Goal: Transaction & Acquisition: Purchase product/service

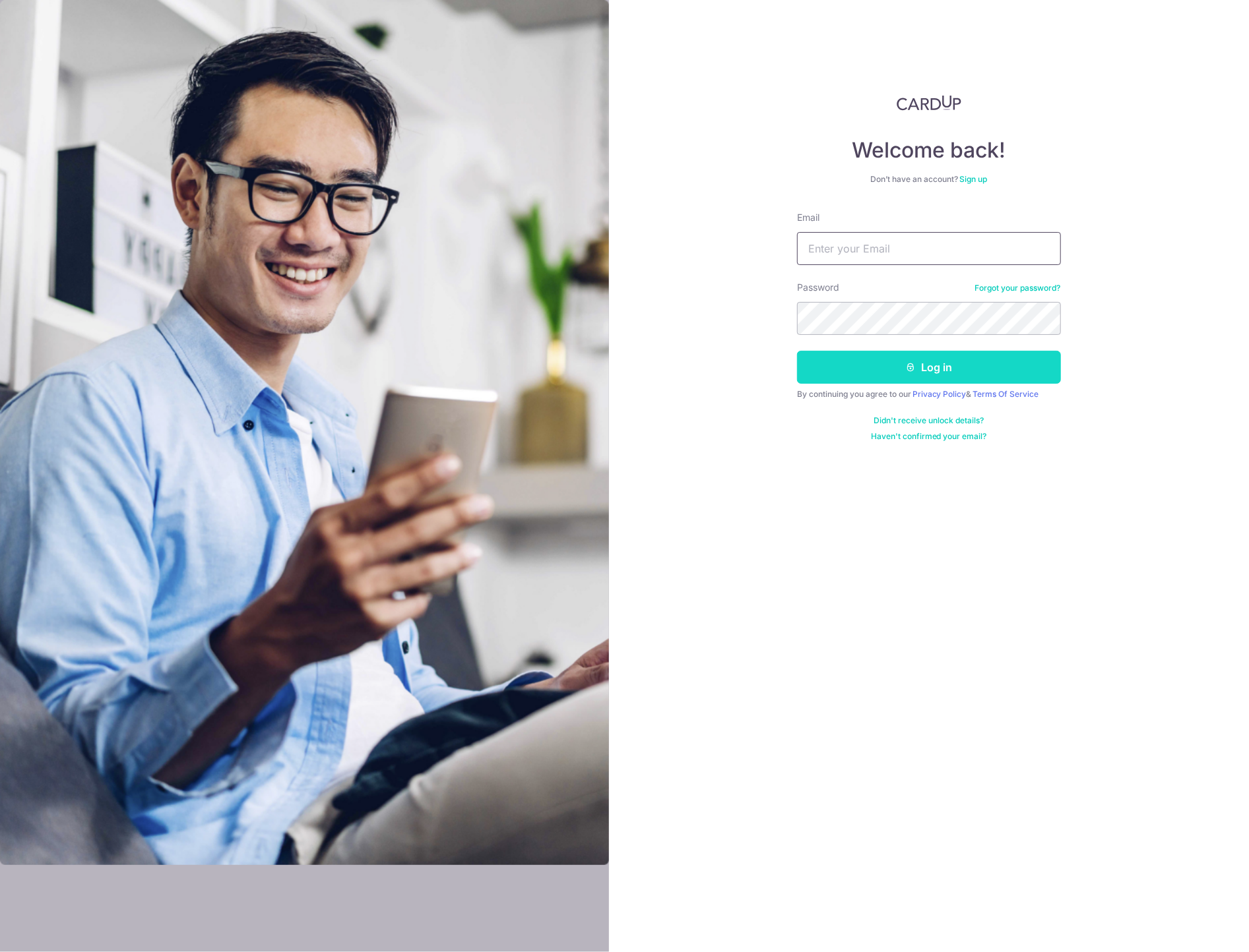
type input "karen@agapebabies.com"
click at [910, 370] on icon "submit" at bounding box center [910, 367] width 11 height 11
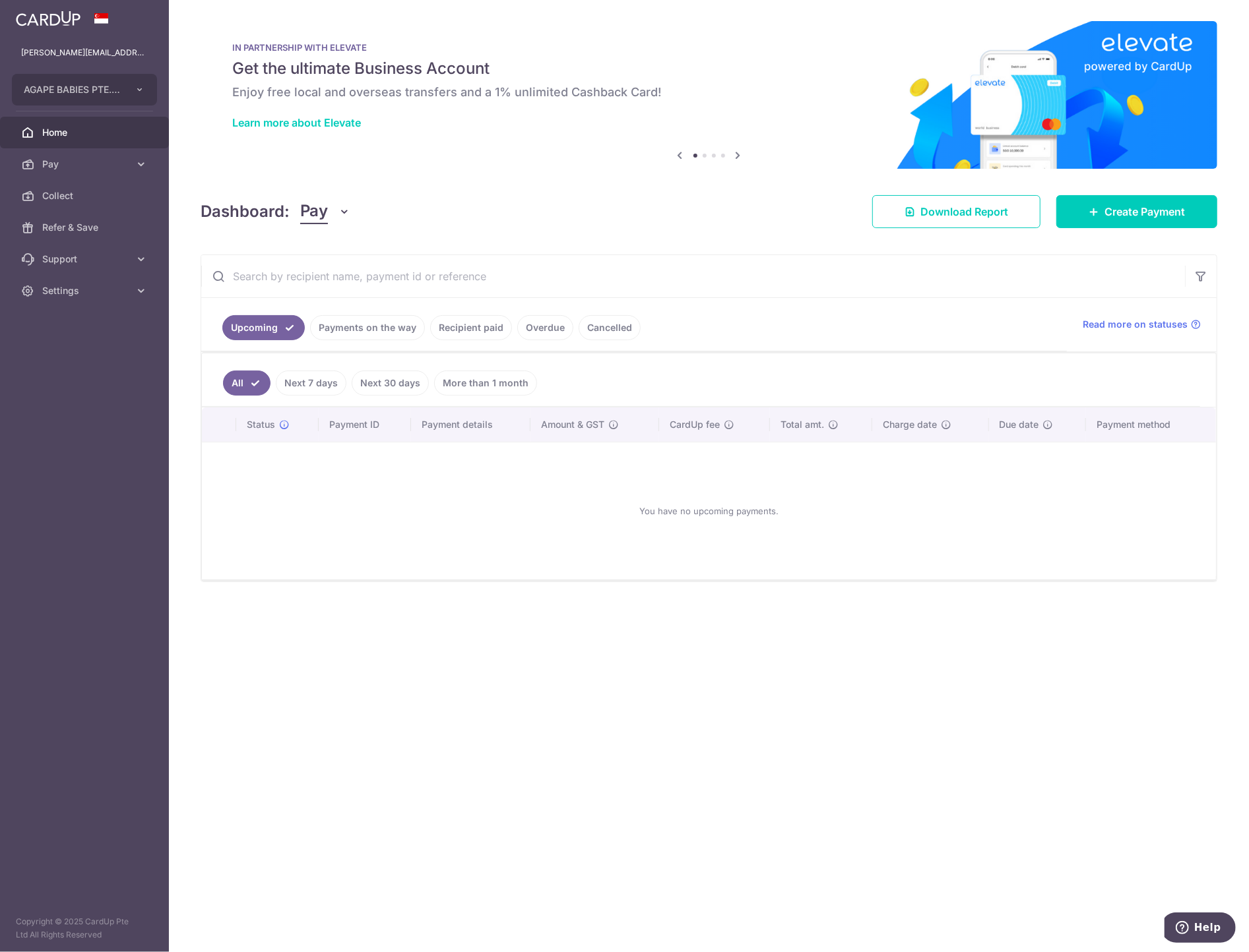
click at [382, 336] on link "Payments on the way" at bounding box center [367, 328] width 115 height 25
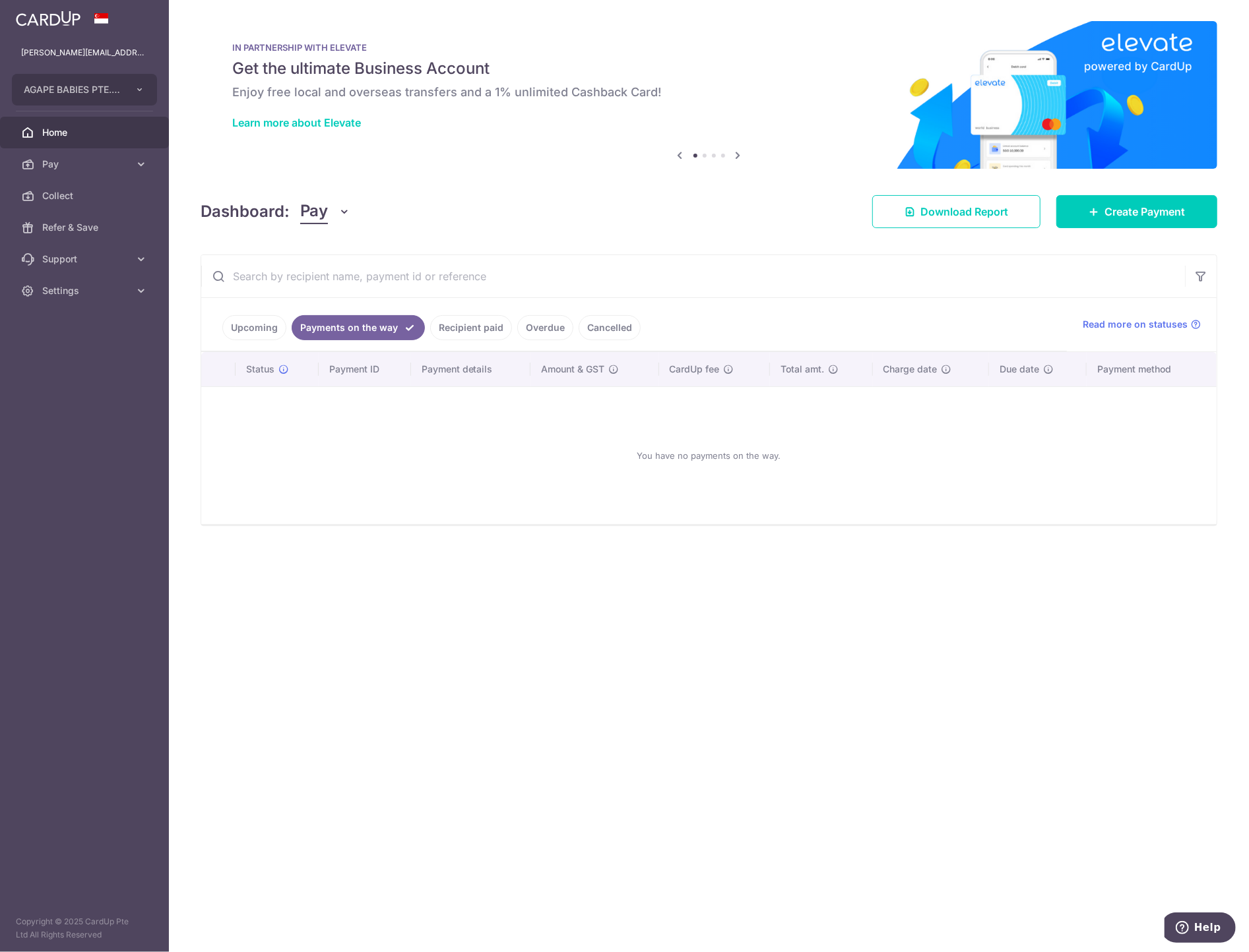
click at [475, 326] on link "Recipient paid" at bounding box center [471, 328] width 82 height 25
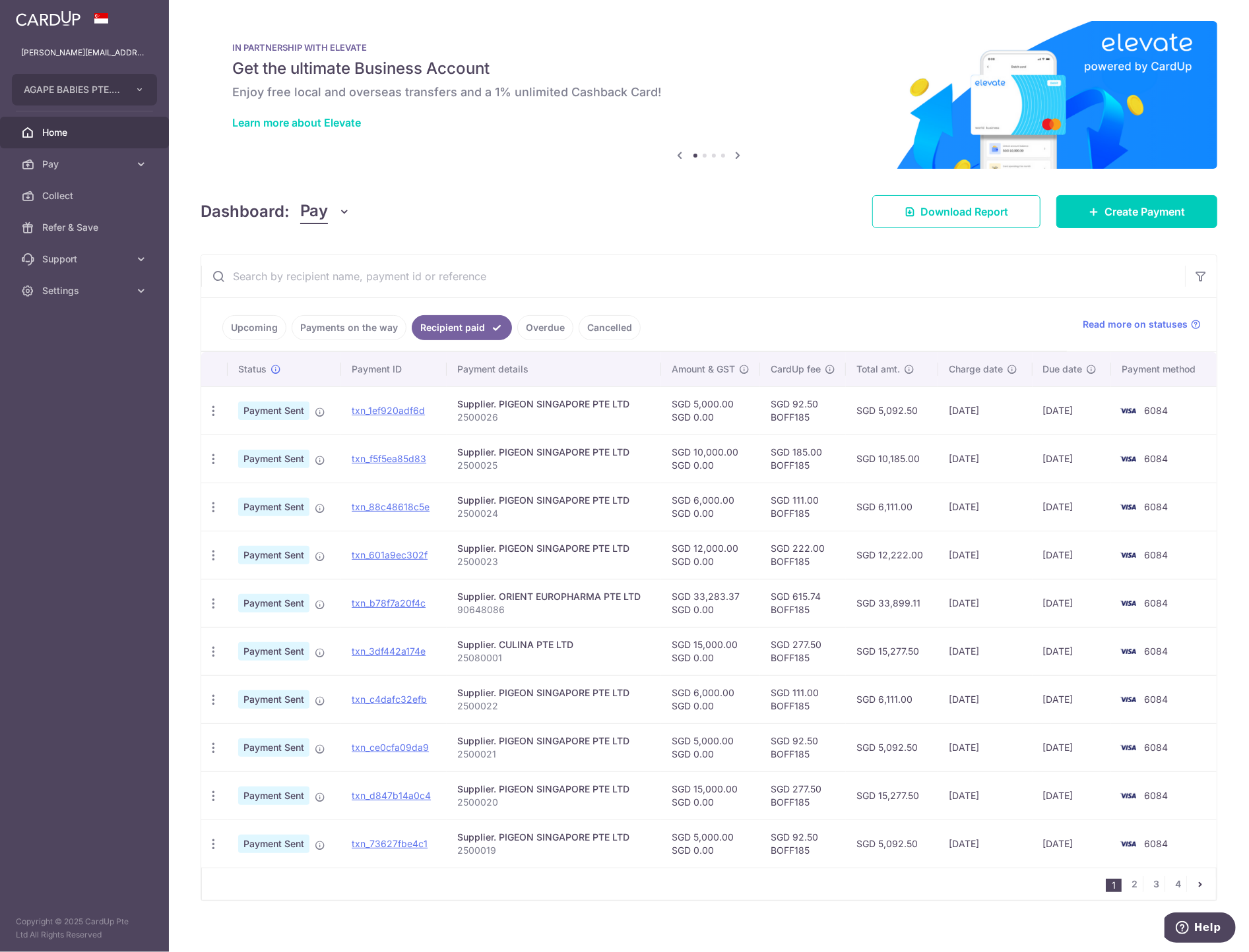
click at [768, 417] on td "SGD 92.50 BOFF185" at bounding box center [802, 411] width 86 height 48
copy td "BOFF185"
click at [1104, 209] on span "Create Payment" at bounding box center [1144, 212] width 80 height 16
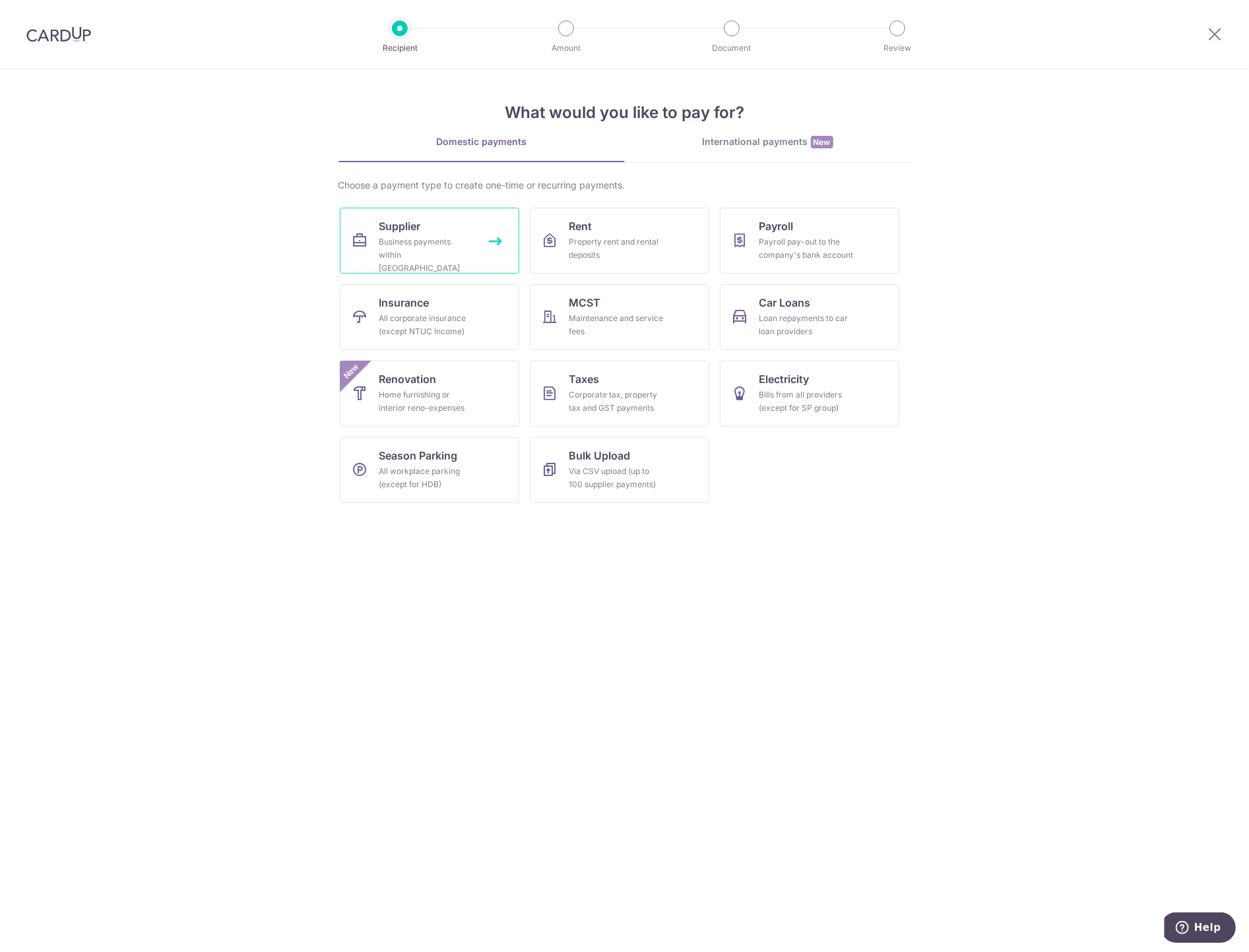
click at [440, 242] on div "Business payments within Singapore" at bounding box center [426, 255] width 95 height 39
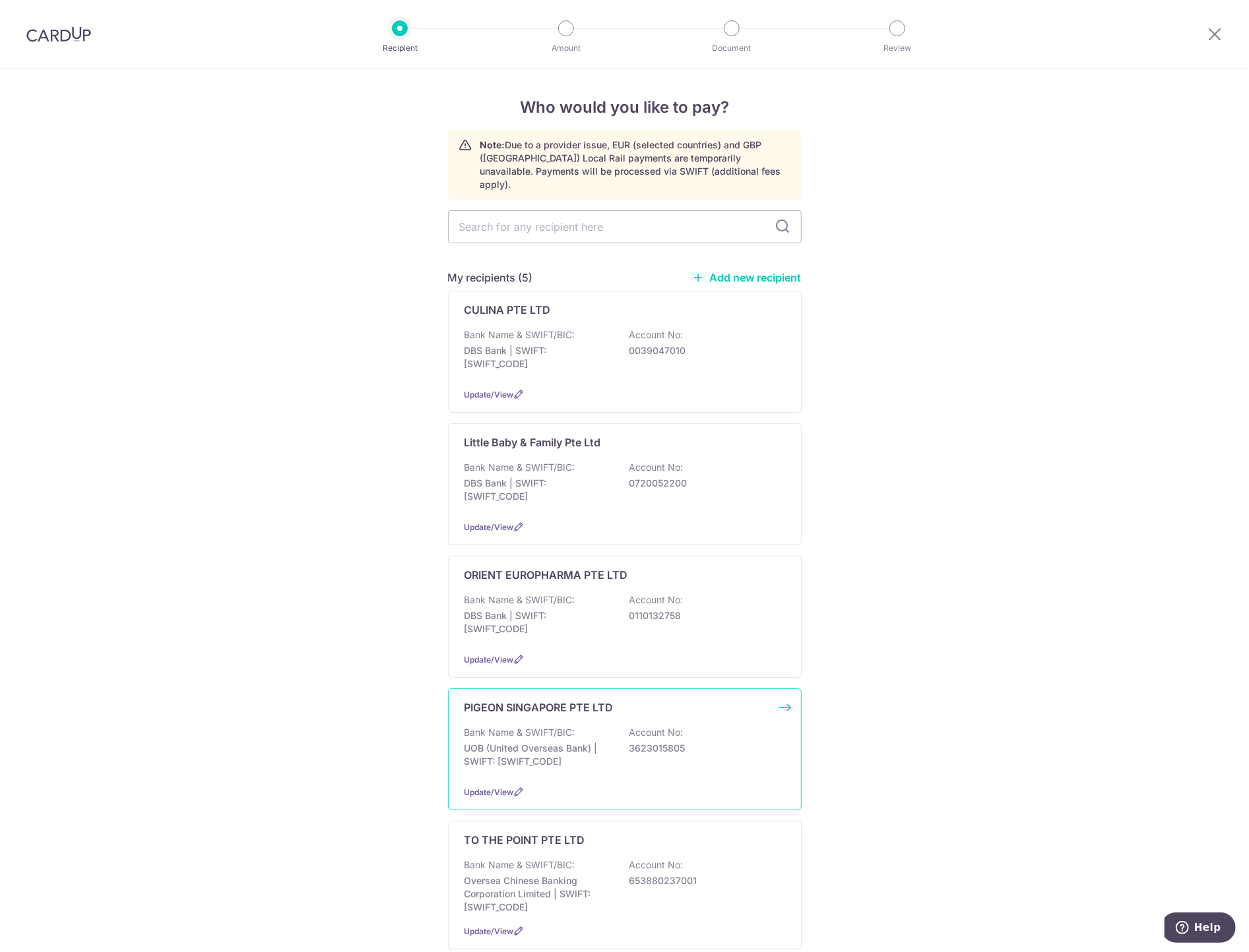
click at [575, 710] on div "PIGEON SINGAPORE PTE LTD Bank Name & SWIFT/BIC: UOB (United Overseas Bank) | SW…" at bounding box center [624, 749] width 354 height 122
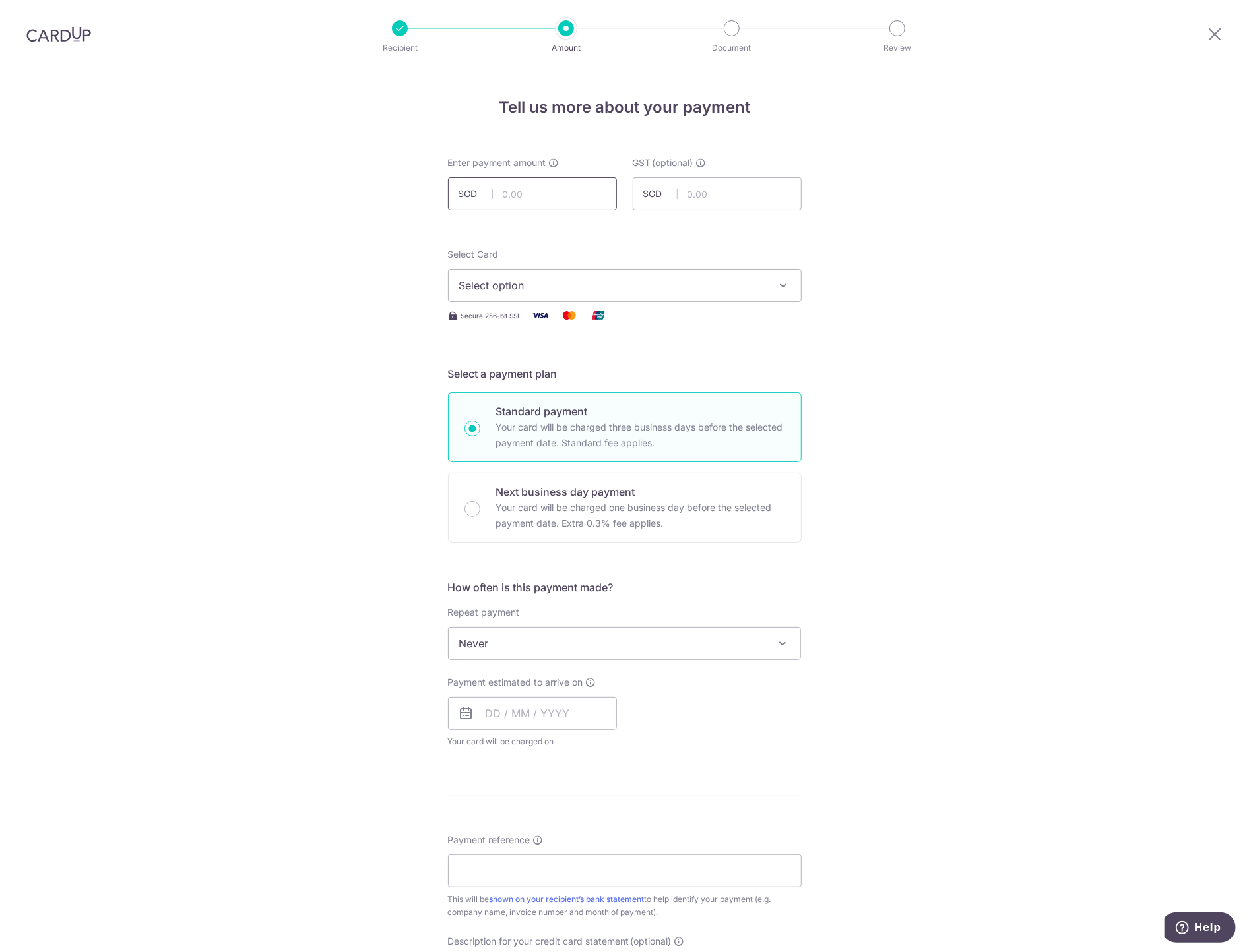
click at [536, 192] on input "text" at bounding box center [531, 193] width 168 height 33
type input "10,000.00"
drag, startPoint x: 379, startPoint y: 229, endPoint x: 461, endPoint y: 275, distance: 94.0
click at [380, 229] on div "Tell us more about your payment Enter payment amount SGD 10,000.00 10000.00 GST…" at bounding box center [624, 710] width 1249 height 1282
drag, startPoint x: 517, startPoint y: 280, endPoint x: 519, endPoint y: 288, distance: 8.2
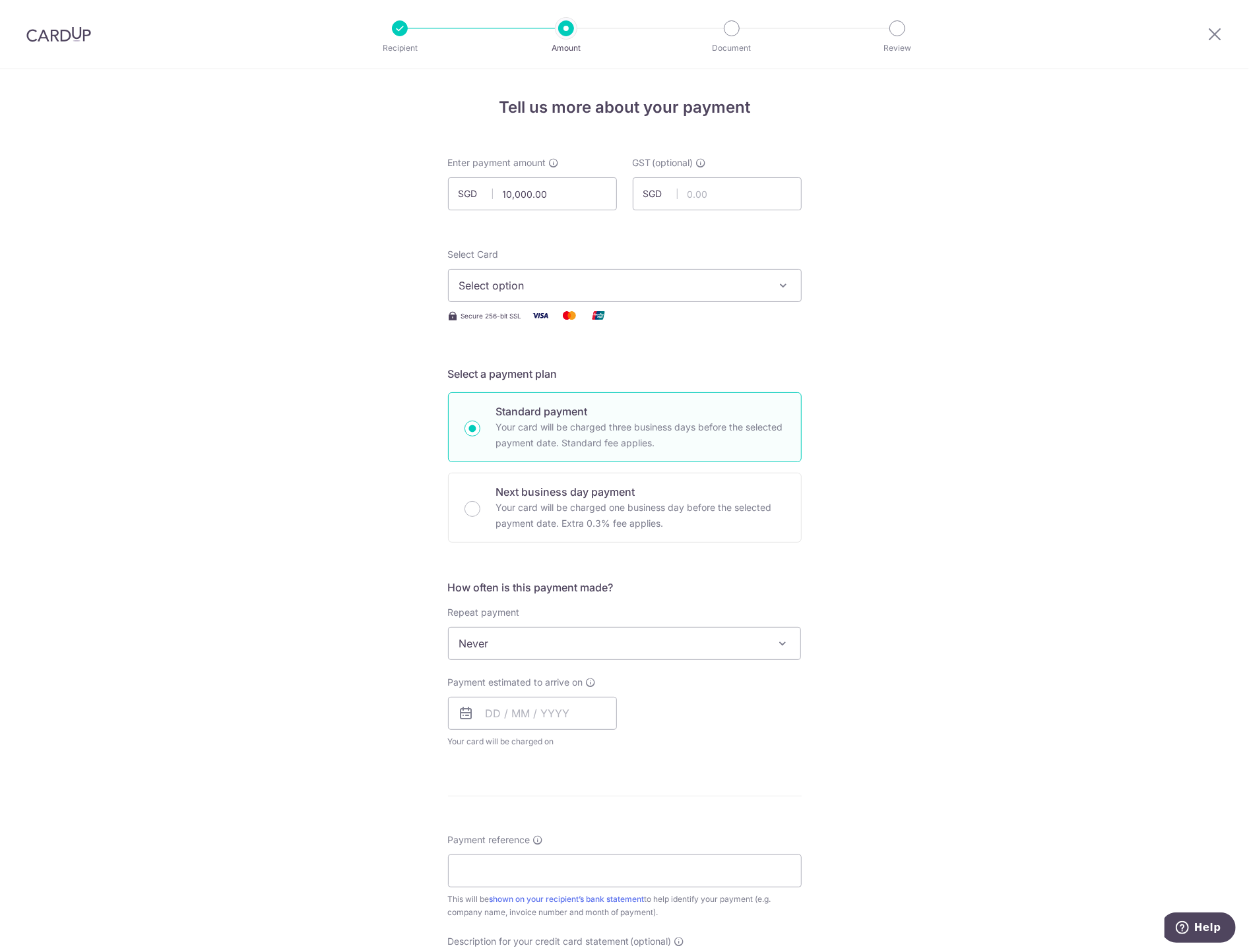
click at [518, 280] on span "Select option" at bounding box center [612, 285] width 308 height 16
click at [526, 373] on span "**** 6084" at bounding box center [515, 380] width 51 height 16
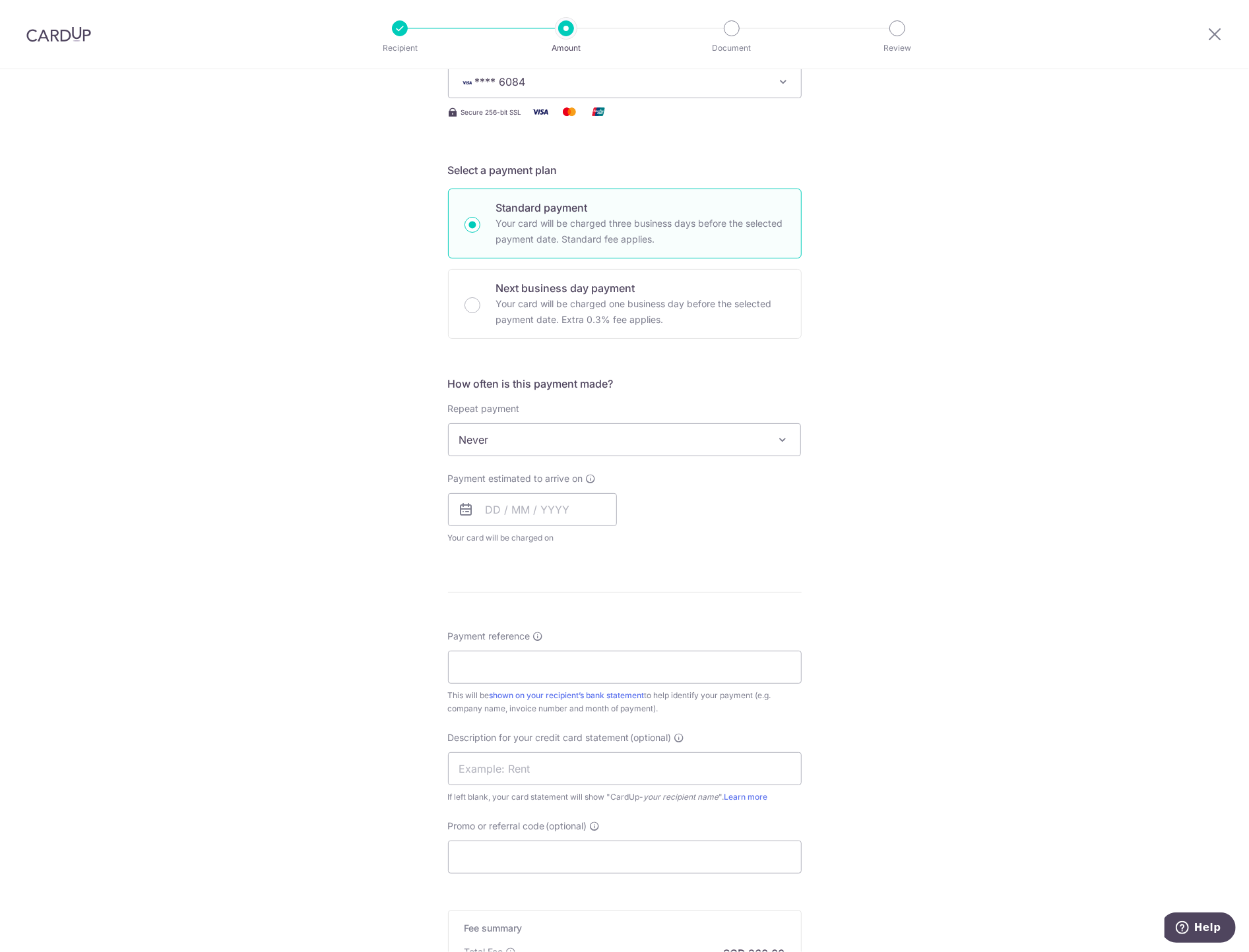
scroll to position [292, 0]
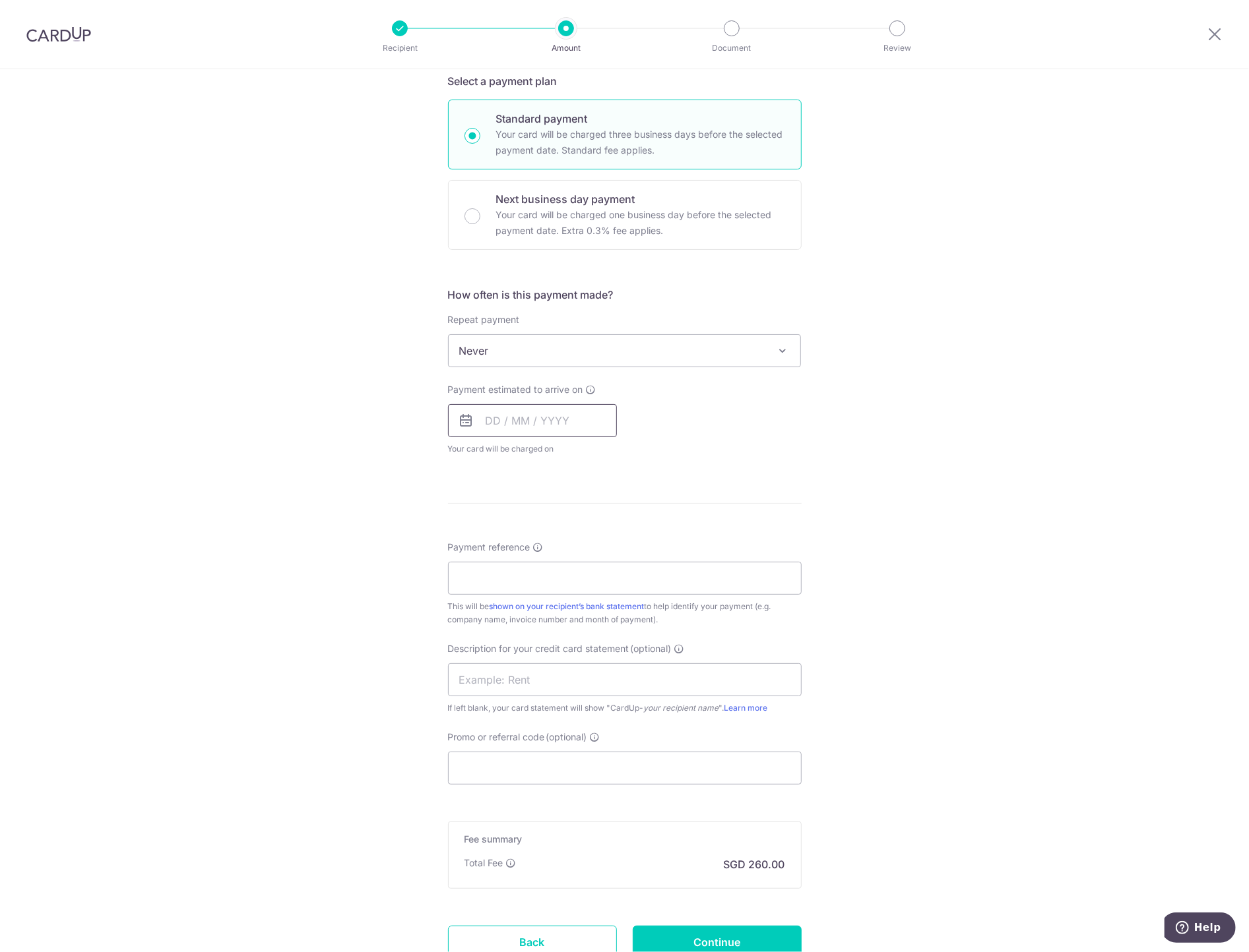
click at [534, 423] on input "text" at bounding box center [531, 421] width 168 height 33
click at [576, 535] on link "11" at bounding box center [580, 541] width 21 height 21
type input "[DATE]"
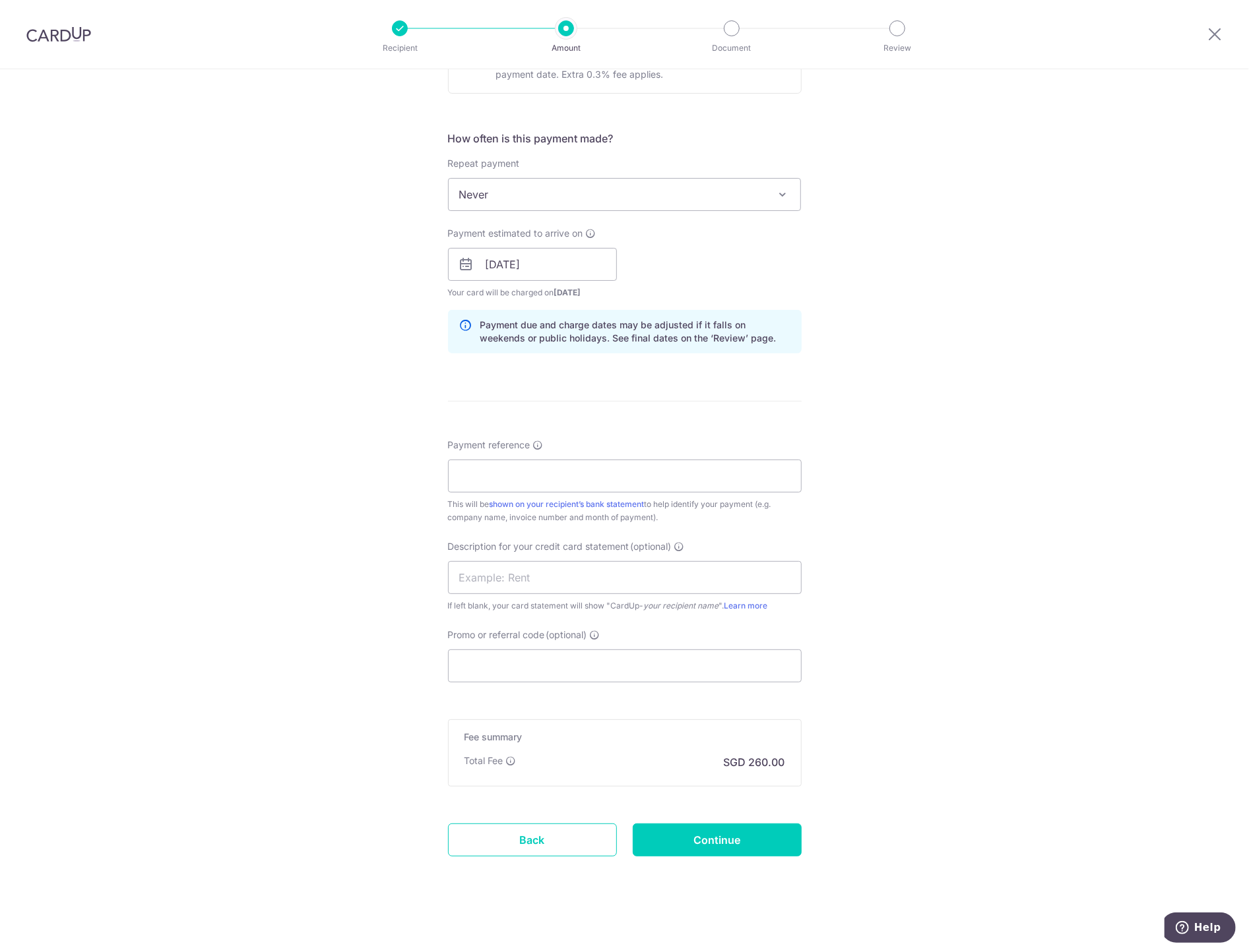
scroll to position [450, 0]
click at [520, 460] on input "Payment reference Invoice number and month of payment are commonly included as …" at bounding box center [624, 475] width 354 height 33
click at [586, 660] on input "Promo or referral code (optional)" at bounding box center [624, 665] width 354 height 33
paste input "BOFF185"
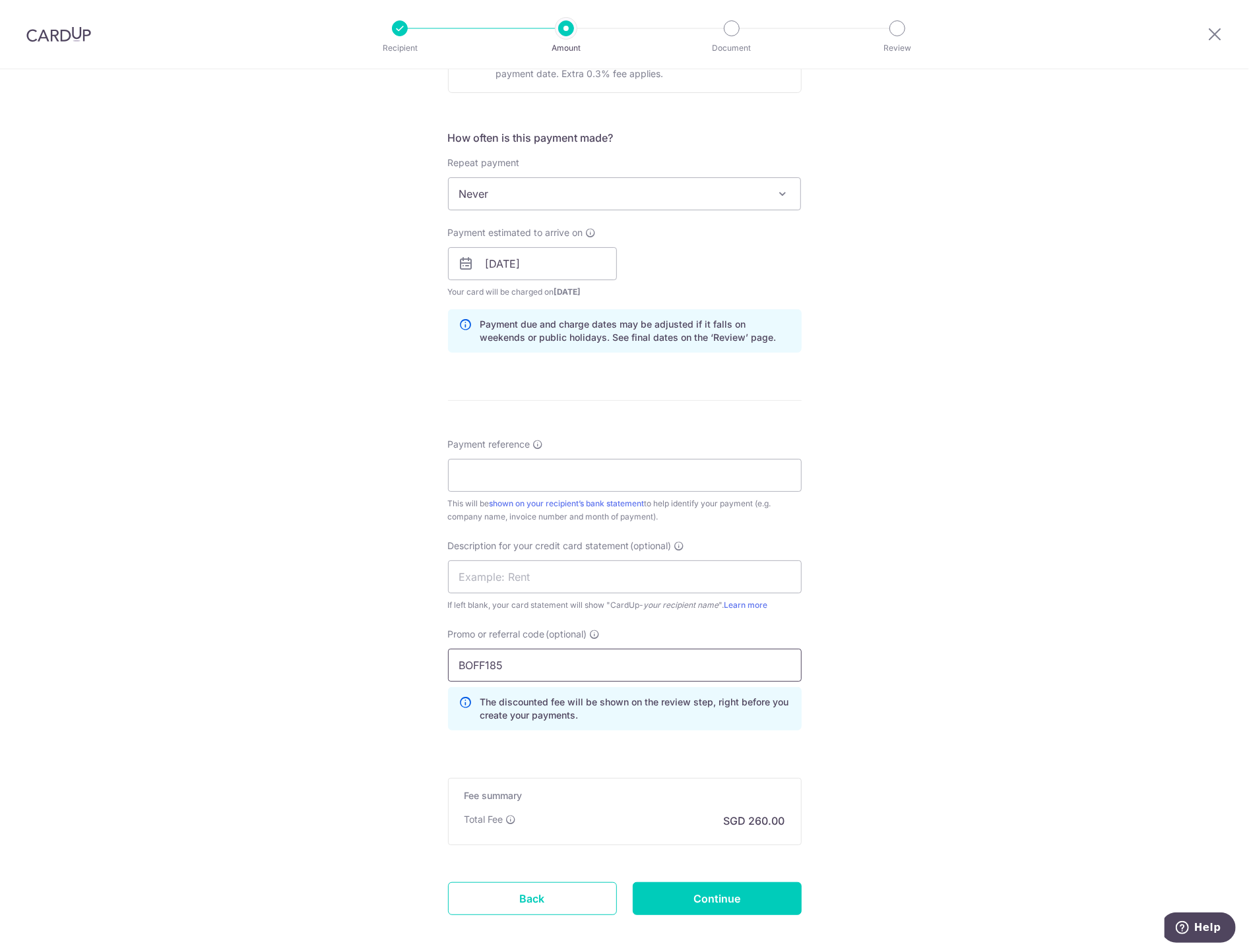
type input "BOFF185"
click at [486, 478] on input "Payment reference" at bounding box center [624, 475] width 354 height 33
paste input "2500027"
type input "2500027"
click at [490, 561] on div "Description for your credit card statement (optional) If left blank, your card …" at bounding box center [624, 575] width 354 height 72
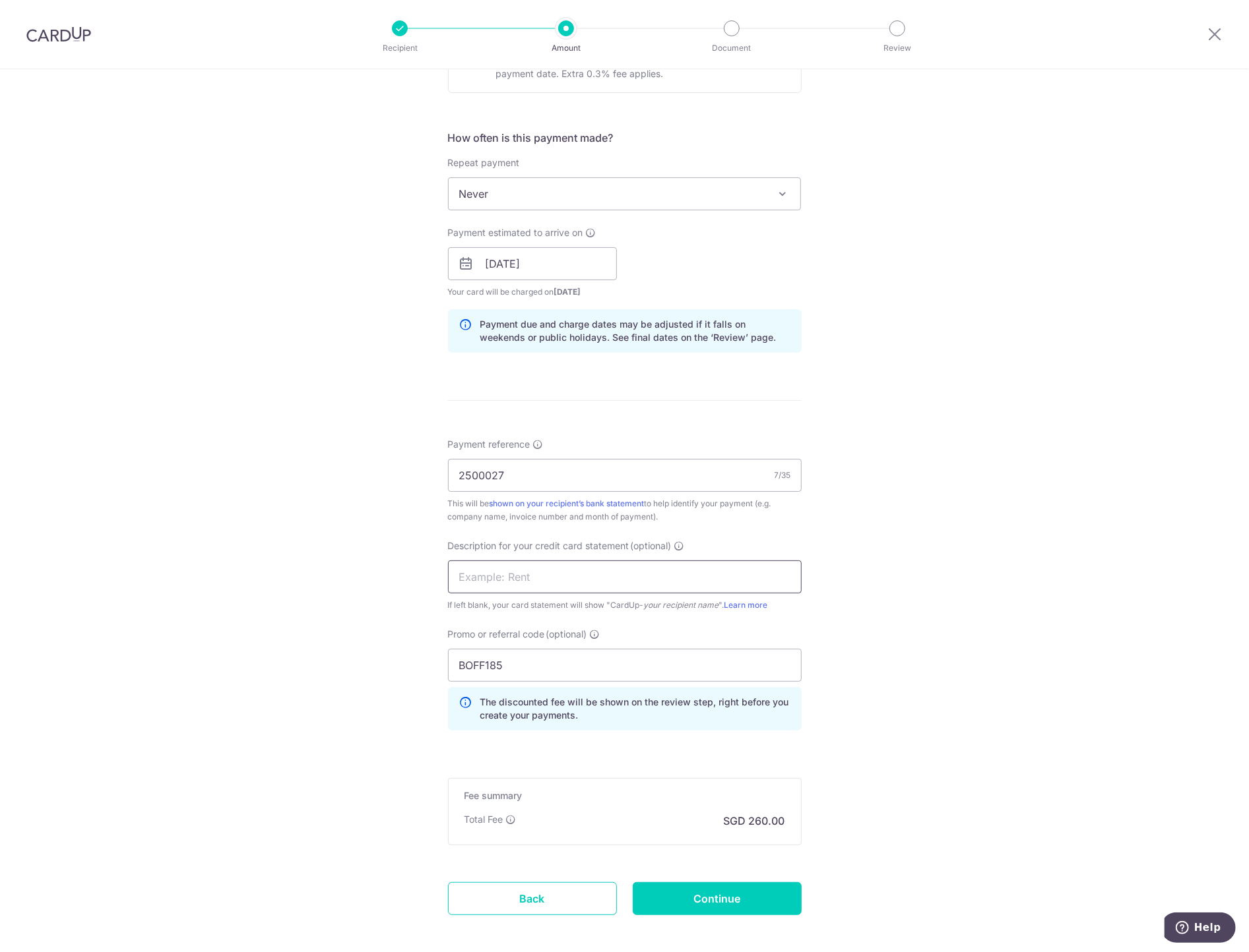
click at [502, 570] on input "text" at bounding box center [624, 577] width 354 height 33
paste input "2500027"
type input "2500027 pigeon"
click at [735, 896] on input "Continue" at bounding box center [717, 899] width 168 height 33
type input "Create Schedule"
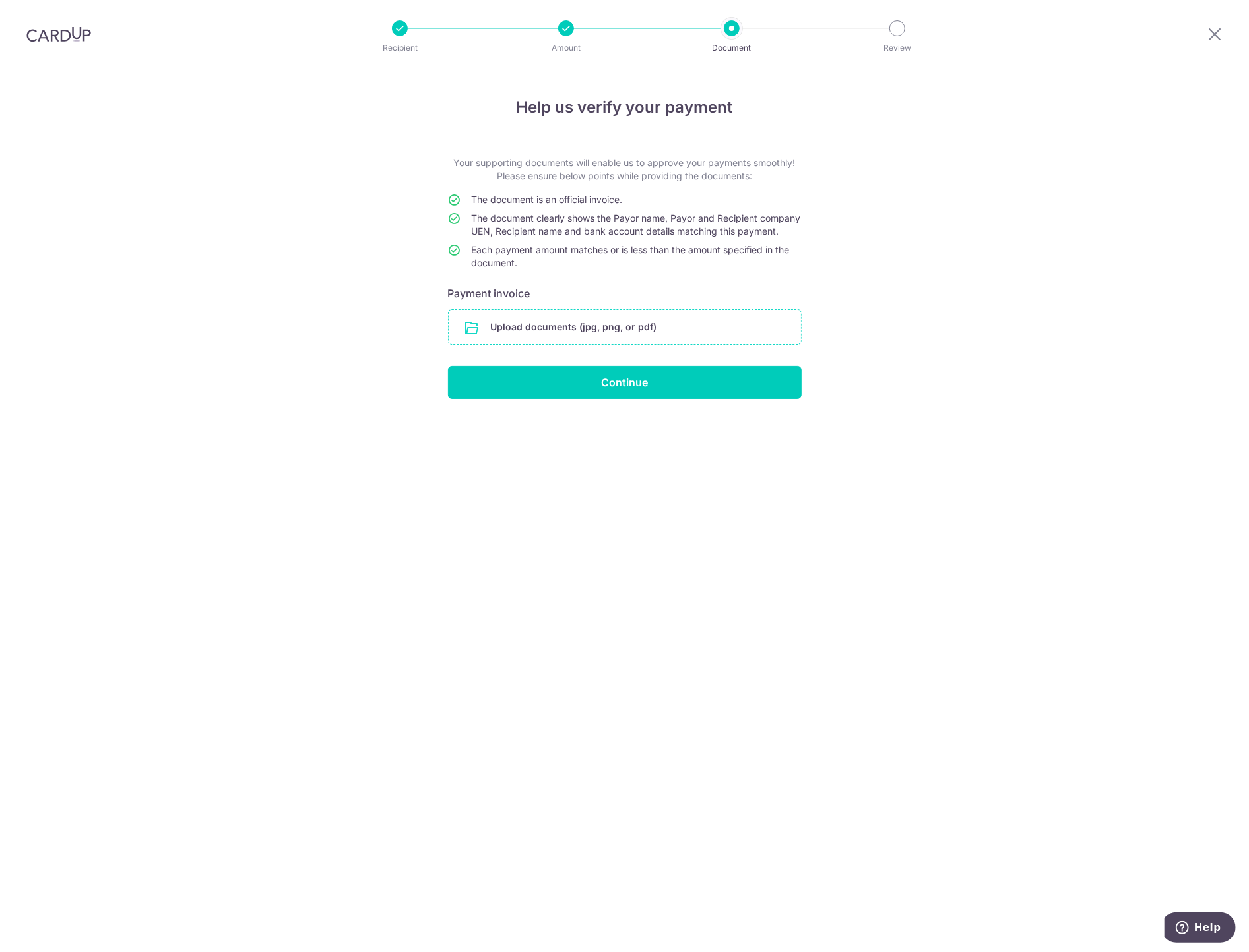
click at [614, 344] on input "file" at bounding box center [624, 327] width 352 height 34
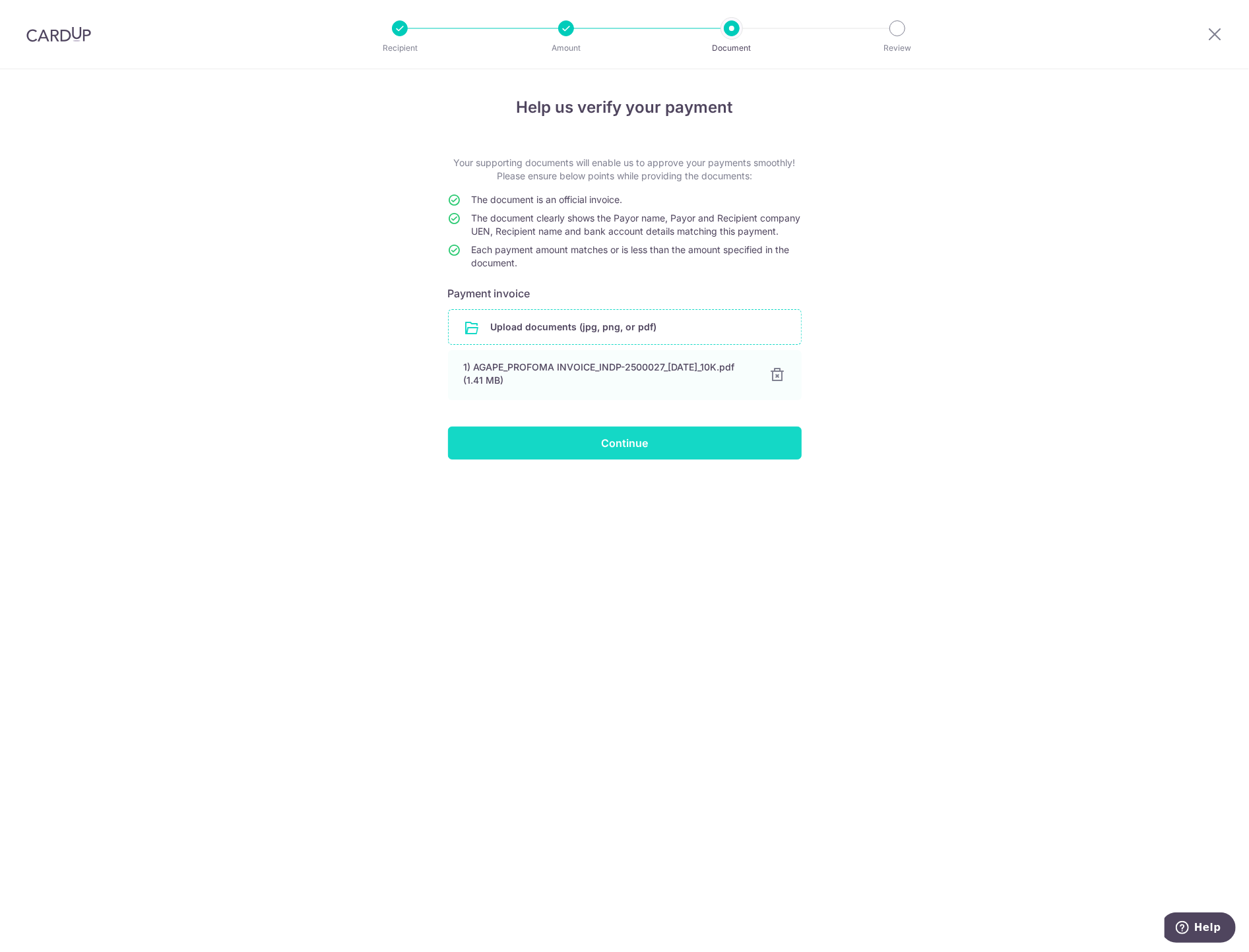
click at [622, 451] on input "Continue" at bounding box center [624, 443] width 354 height 33
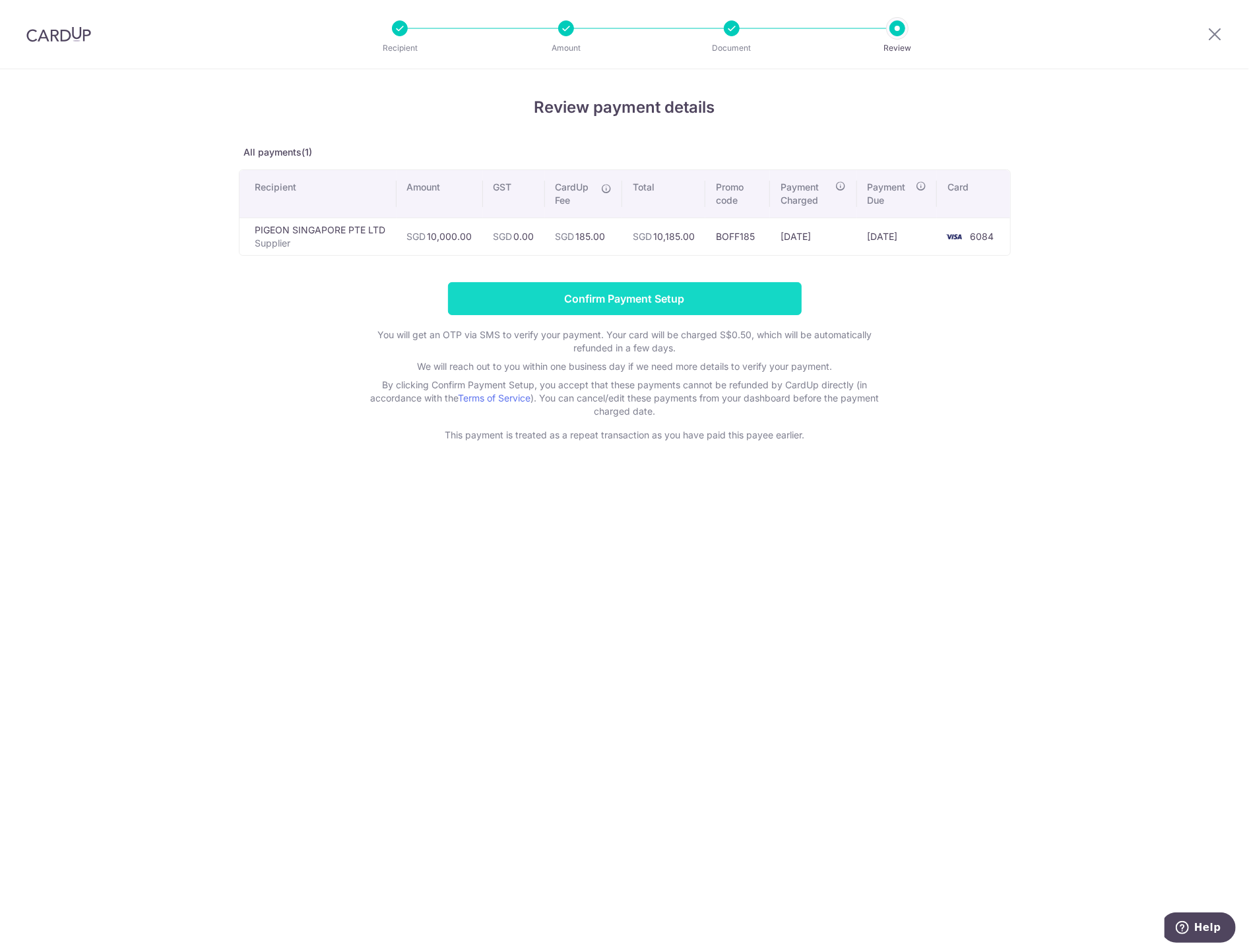
click at [701, 300] on input "Confirm Payment Setup" at bounding box center [624, 299] width 354 height 33
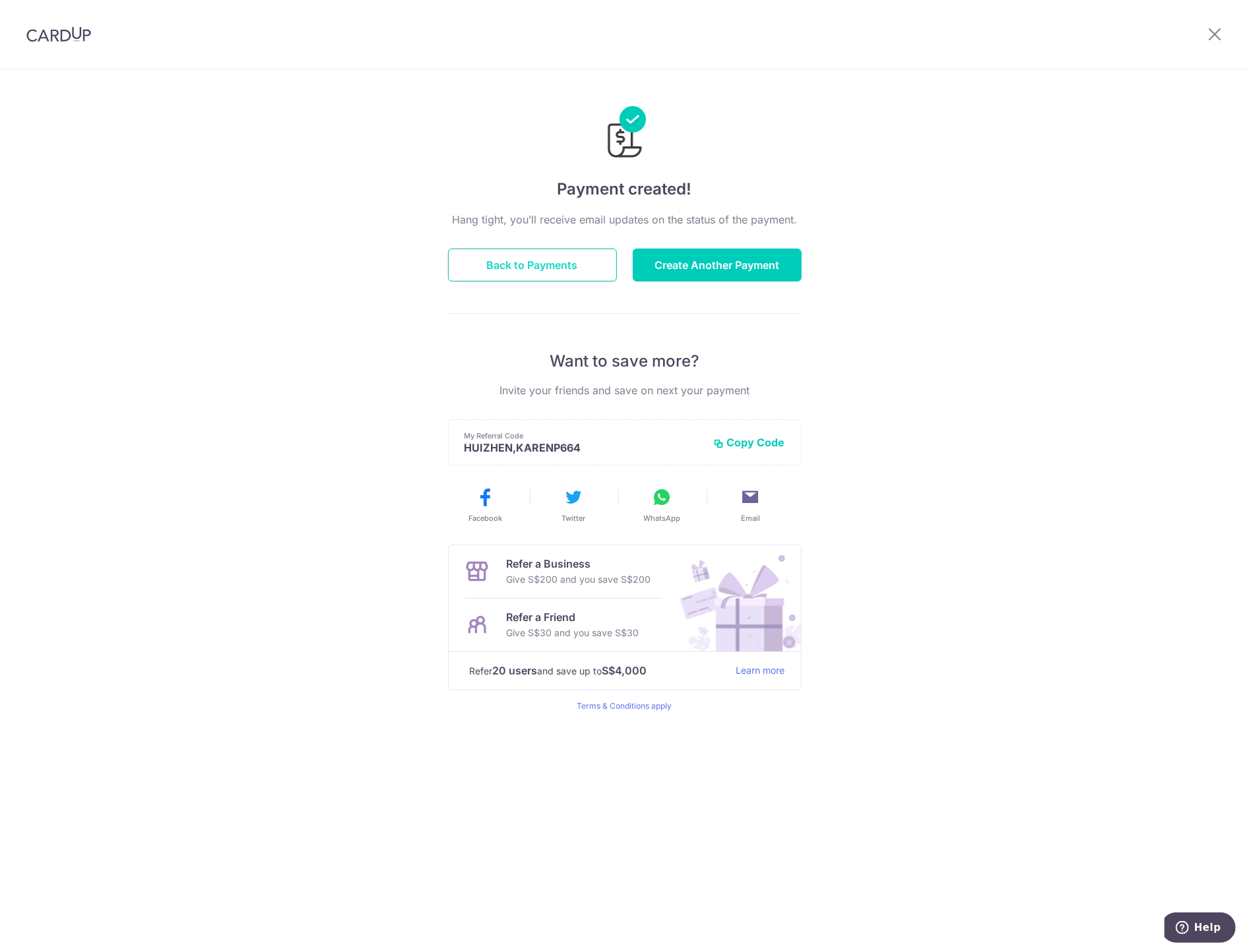
click at [552, 267] on button "Back to Payments" at bounding box center [531, 265] width 168 height 33
